Goal: Find contact information: Obtain details needed to contact an individual or organization

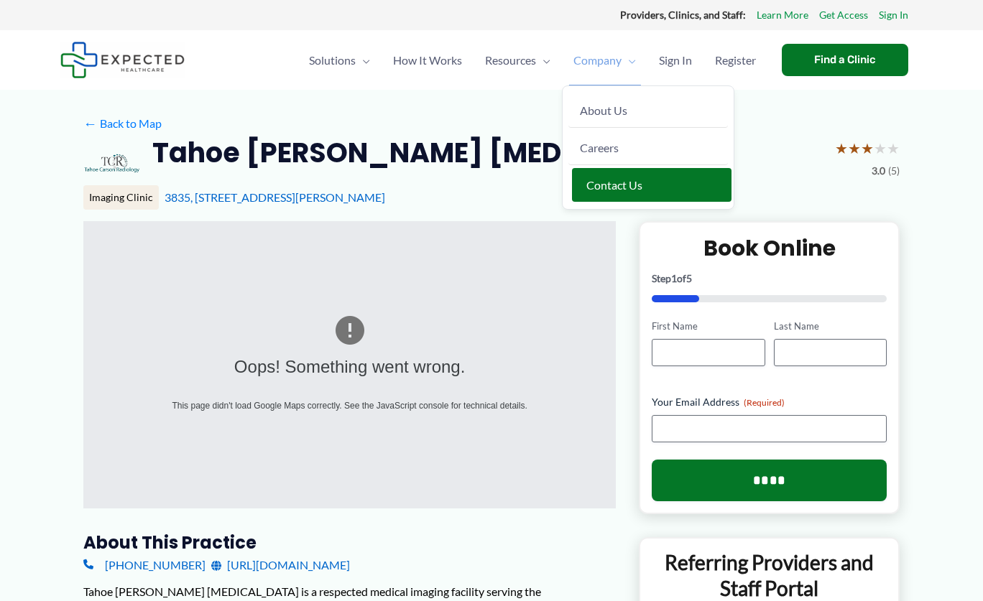
click at [611, 181] on span "Contact Us" at bounding box center [614, 185] width 56 height 14
